Goal: Submit feedback/report problem

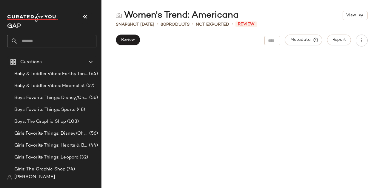
scroll to position [1717, 0]
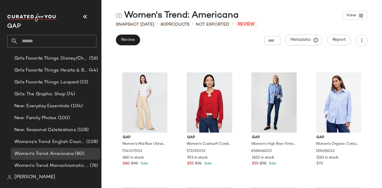
click at [303, 19] on div "Women's Trend: Americana View" at bounding box center [241, 16] width 281 height 12
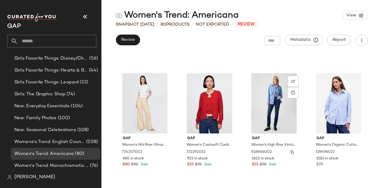
scroll to position [1716, 0]
click at [368, 76] on div "Gap Women's Vintagesoft Logo Tunic Sweatshirt by Gap Bainbridge Blue Size L 714…" at bounding box center [241, 121] width 281 height 135
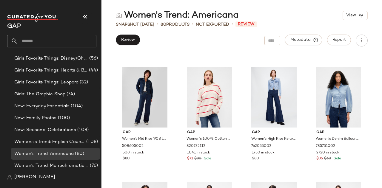
scroll to position [232, 0]
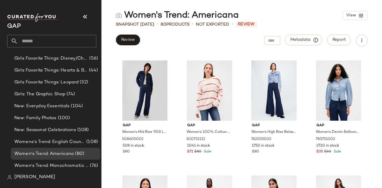
click at [372, 73] on div "Gap Women's Mid Rise '90S Loose Jeans by Gap Dark Rinse Size 27 508605002 508 i…" at bounding box center [241, 121] width 281 height 135
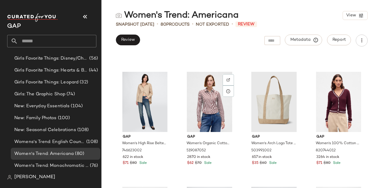
scroll to position [565, 0]
click at [371, 67] on div "Gap Women's High Rise Belted '90S Slim Straight Jeans by Gap Belted Dark Rinse …" at bounding box center [241, 121] width 281 height 135
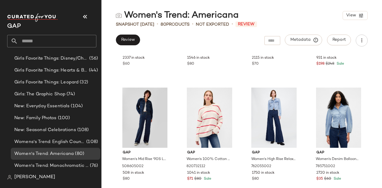
scroll to position [178, 0]
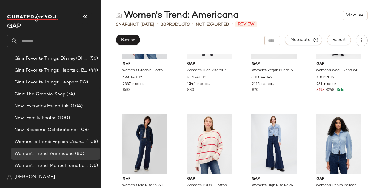
click at [376, 107] on div "Gap Women's Organic Cotton Poplin Big Shirt by Gap New Optic White Tall Size XL…" at bounding box center [241, 121] width 281 height 135
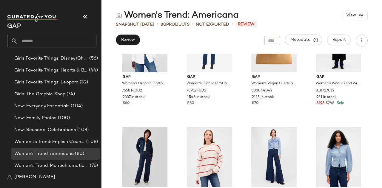
scroll to position [0, 0]
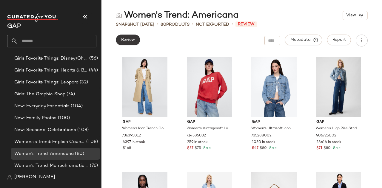
click at [128, 40] on span "Review" at bounding box center [128, 40] width 14 height 5
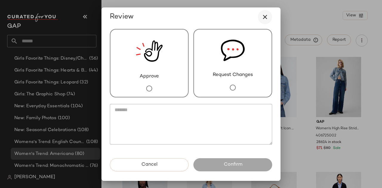
click at [264, 18] on icon "button" at bounding box center [264, 16] width 7 height 7
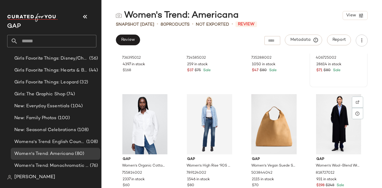
scroll to position [78, 0]
click at [373, 102] on div "Gap Women's Icon Trench Coat by Gap Khaki Tan Size M 736395012 4397 in stock $1…" at bounding box center [241, 121] width 281 height 135
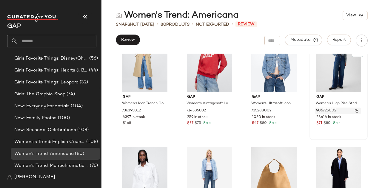
scroll to position [25, 0]
click at [371, 133] on div "Gap Women's Icon Trench Coat by Gap Khaki Tan Size M 736395012 4397 in stock $1…" at bounding box center [241, 121] width 281 height 135
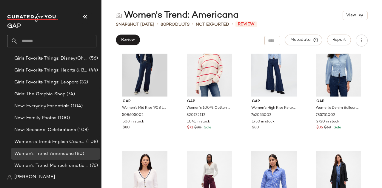
scroll to position [97, 0]
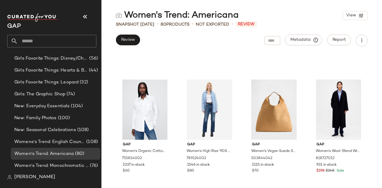
click at [367, 99] on div "Gap Women's Organic Cotton Poplin Big Shirt by Gap New Optic White Tall Size XL…" at bounding box center [241, 121] width 281 height 135
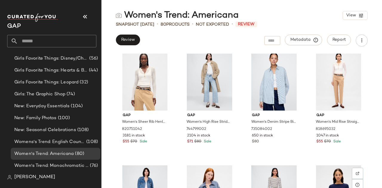
scroll to position [2072, 0]
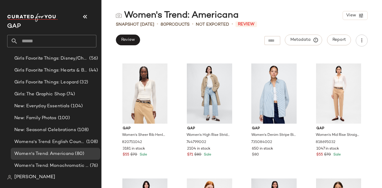
click at [369, 62] on div "Gap Women's Mid Rise '90S Loose Jeans by Gap Medium Wash Size 28 570868002 4098…" at bounding box center [241, 121] width 281 height 135
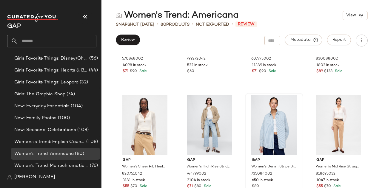
scroll to position [1988, 0]
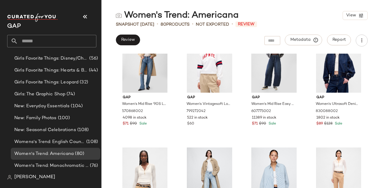
click at [375, 98] on div "Gap Women's Mid Rise '90S Loose Jeans by Gap Medium Wash Size 28 570868002 4098…" at bounding box center [241, 121] width 281 height 135
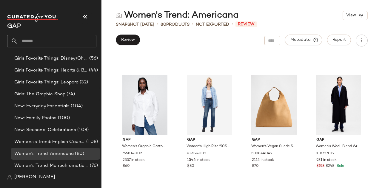
scroll to position [0, 0]
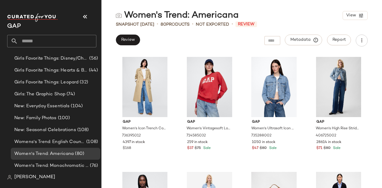
click at [376, 85] on div "Gap Women's Icon Trench Coat by Gap Khaki Tan Size M 736395012 4397 in stock $1…" at bounding box center [241, 121] width 281 height 135
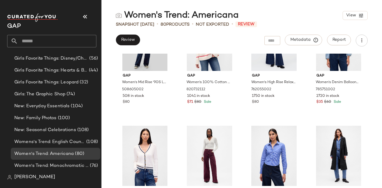
scroll to position [281, 0]
click at [377, 93] on div "Gap Women's Organic Cotton Poplin Big Shirt by Gap New Optic White Tall Size XL…" at bounding box center [241, 121] width 281 height 135
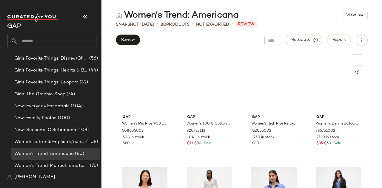
scroll to position [121, 0]
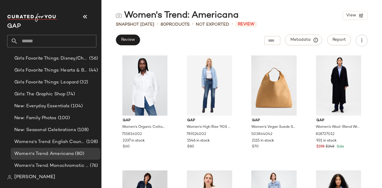
click at [263, 9] on main "Women's Trend: Americana View Snapshot [DATE] • 80 Products • Not Exported • Re…" at bounding box center [191, 94] width 382 height 188
click at [130, 39] on span "Review" at bounding box center [128, 40] width 14 height 5
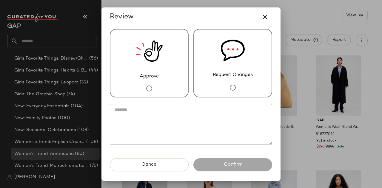
click at [236, 64] on img at bounding box center [233, 51] width 24 height 42
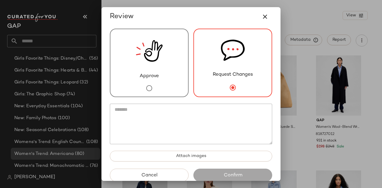
click at [166, 110] on textarea at bounding box center [191, 124] width 162 height 41
paste textarea "**********"
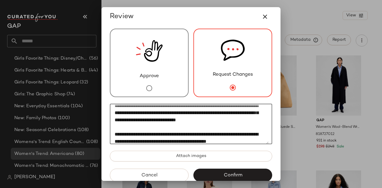
scroll to position [4, 0]
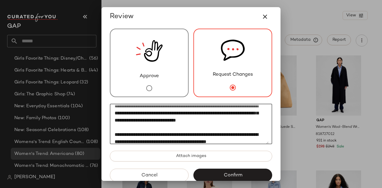
click at [202, 114] on textarea "**********" at bounding box center [189, 124] width 159 height 41
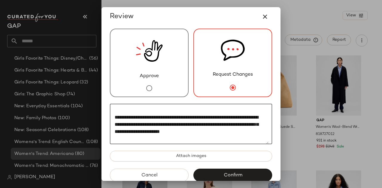
scroll to position [42, 0]
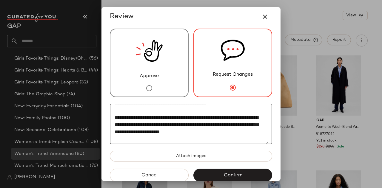
click at [237, 112] on textarea "**********" at bounding box center [189, 124] width 159 height 41
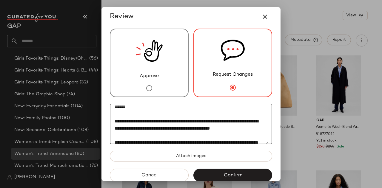
scroll to position [98, 0]
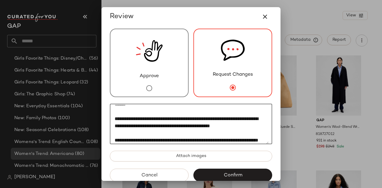
click at [232, 110] on textarea "**********" at bounding box center [189, 124] width 159 height 41
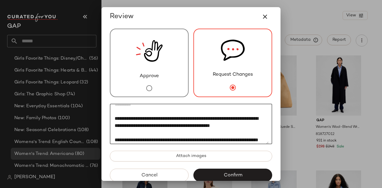
click at [248, 119] on textarea "**********" at bounding box center [189, 124] width 159 height 41
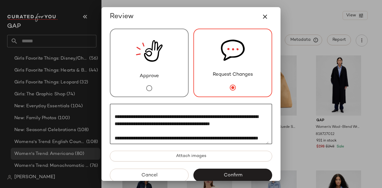
scroll to position [10, 0]
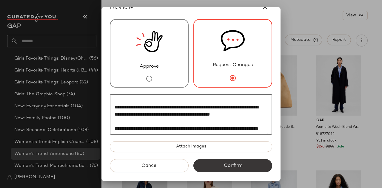
type textarea "**********"
click at [226, 164] on span "Confirm" at bounding box center [232, 166] width 19 height 6
